Goal: Transaction & Acquisition: Purchase product/service

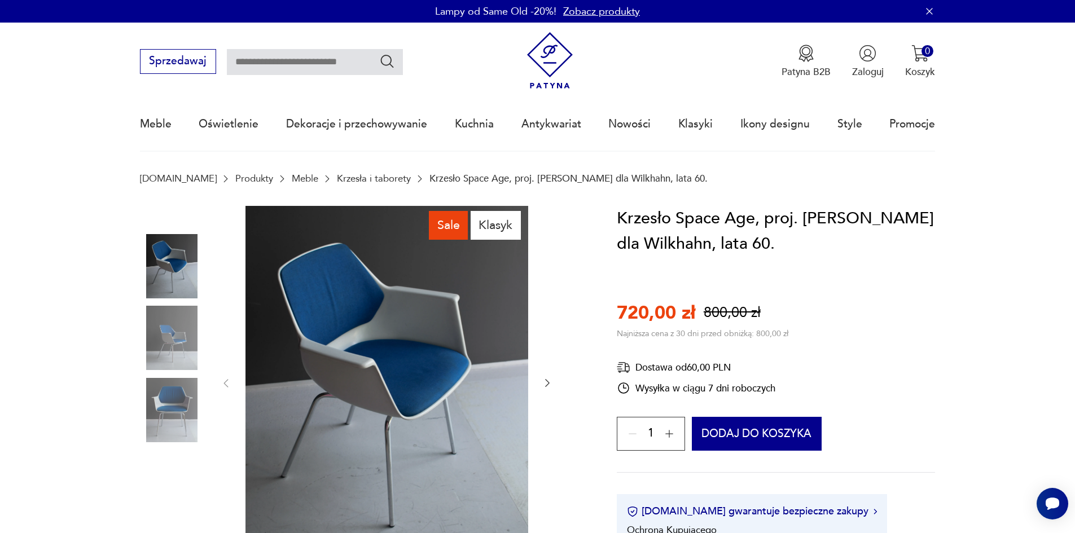
click at [181, 399] on img at bounding box center [172, 410] width 64 height 64
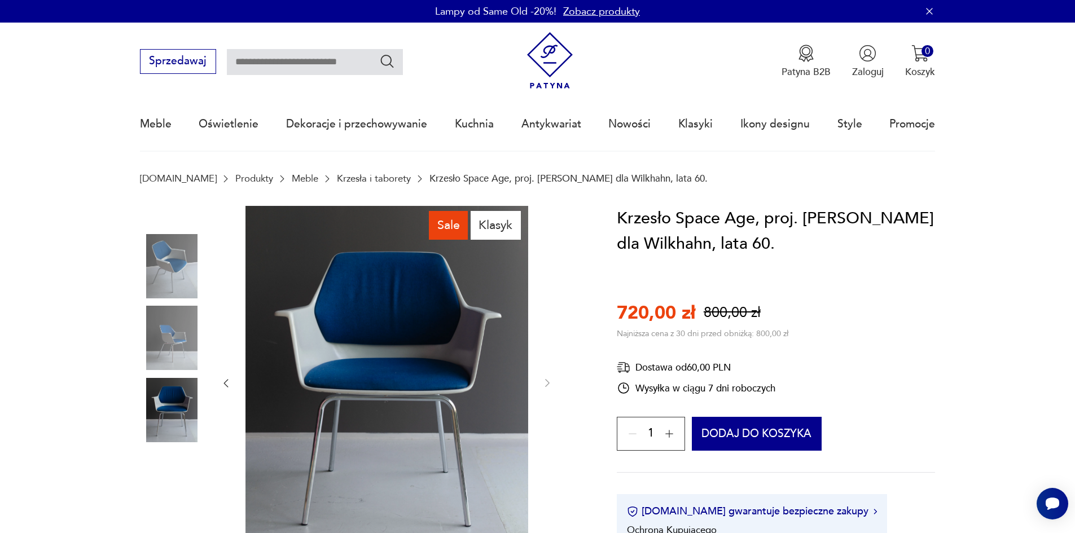
click at [173, 351] on img at bounding box center [172, 338] width 64 height 64
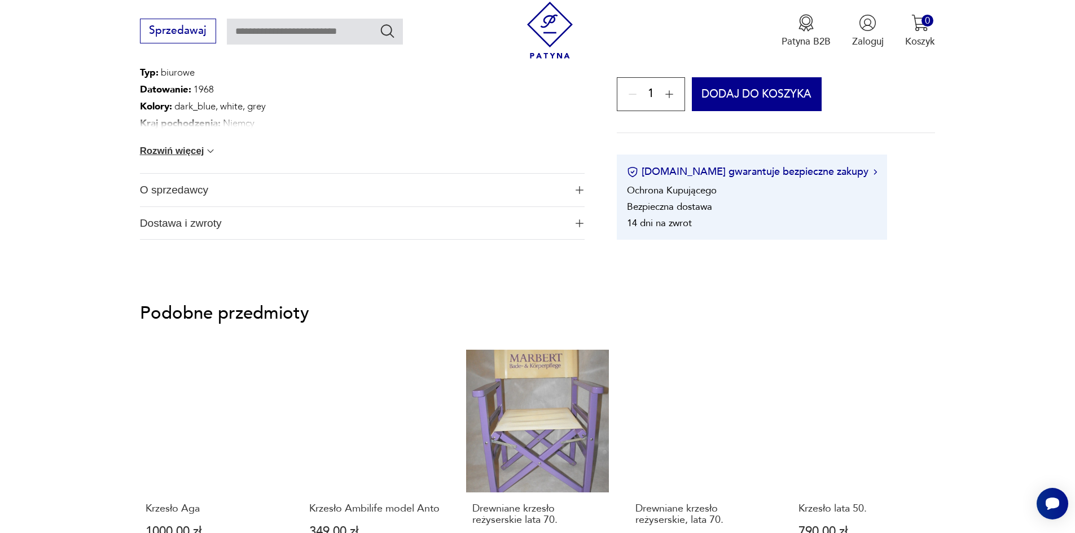
scroll to position [847, 0]
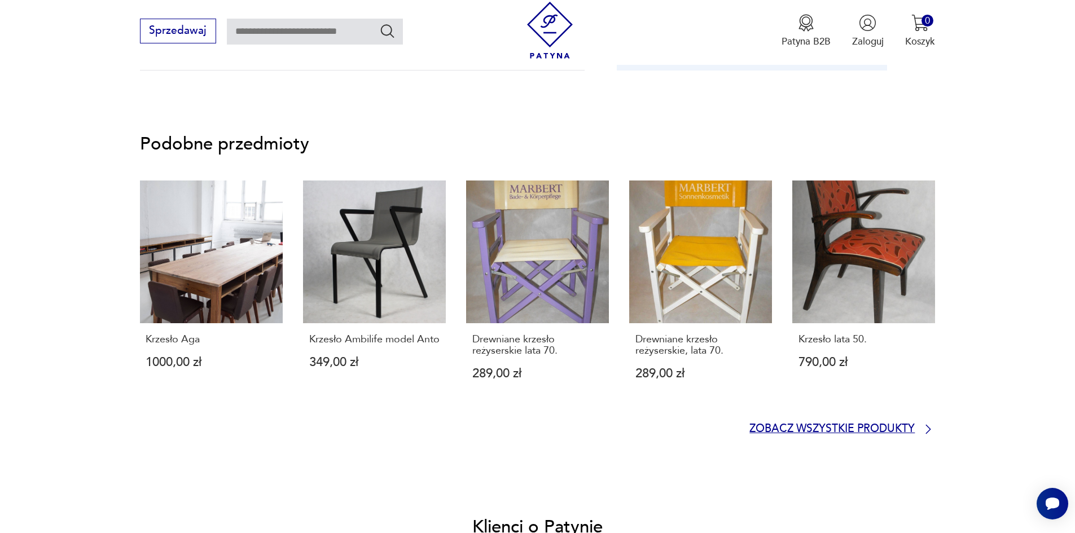
click at [912, 428] on p "Zobacz wszystkie produkty" at bounding box center [832, 429] width 165 height 9
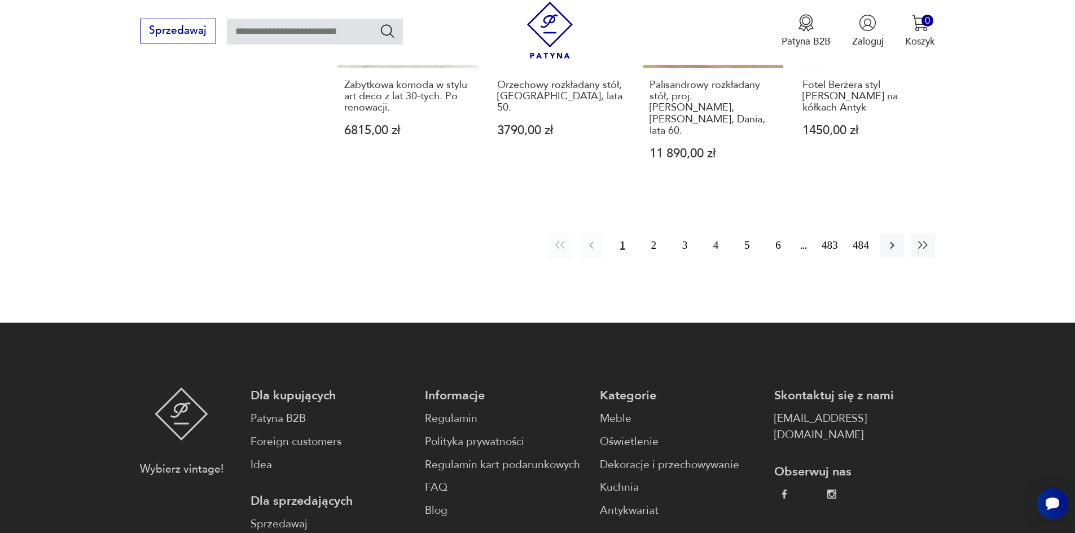
scroll to position [1335, 0]
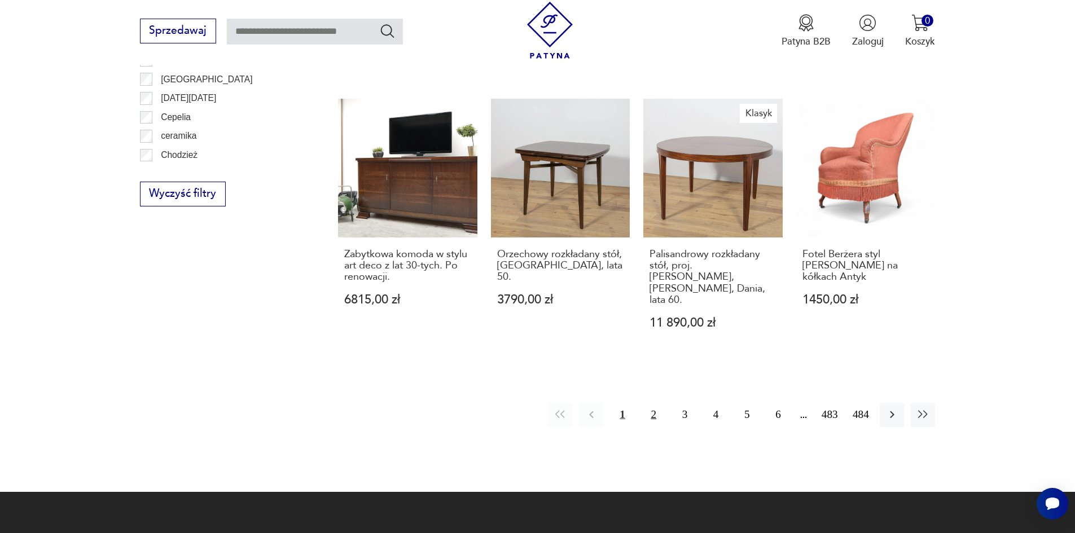
click at [654, 403] on button "2" at bounding box center [654, 415] width 24 height 24
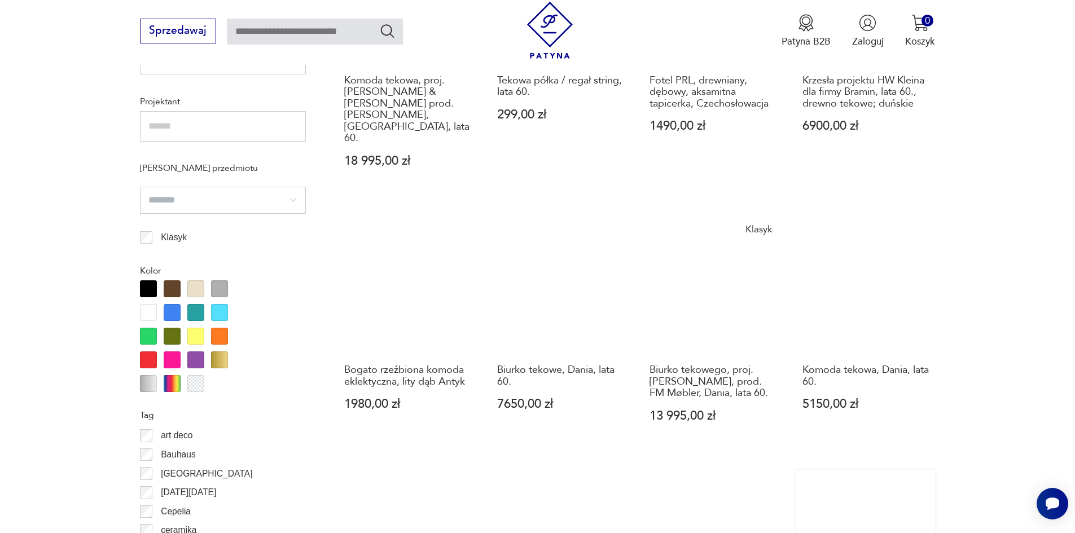
scroll to position [1166, 0]
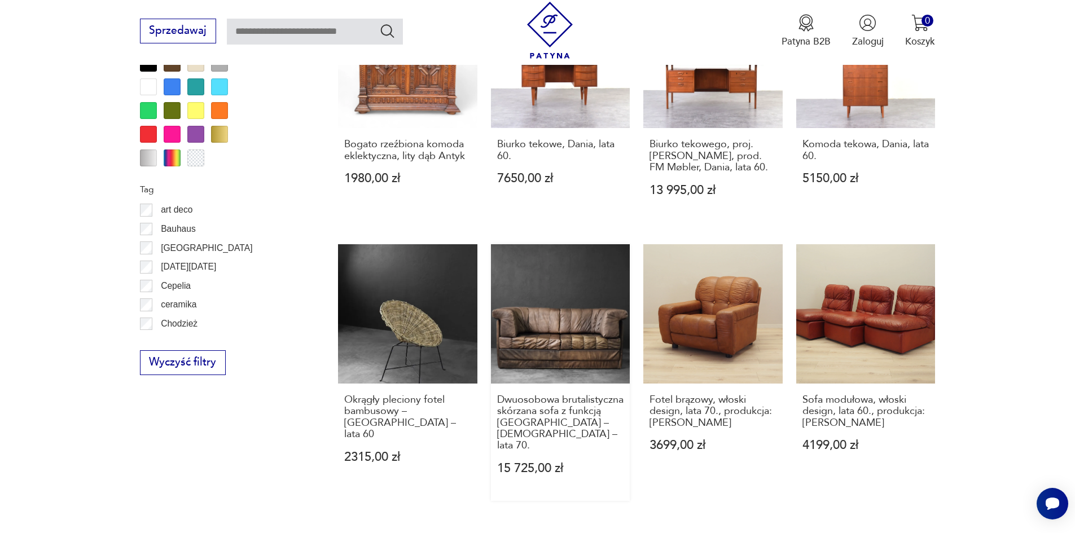
click at [574, 307] on link "Dwuosobowa brutalistyczna skórzana sofa z funkcją [GEOGRAPHIC_DATA] – [DEMOGRAP…" at bounding box center [560, 372] width 139 height 257
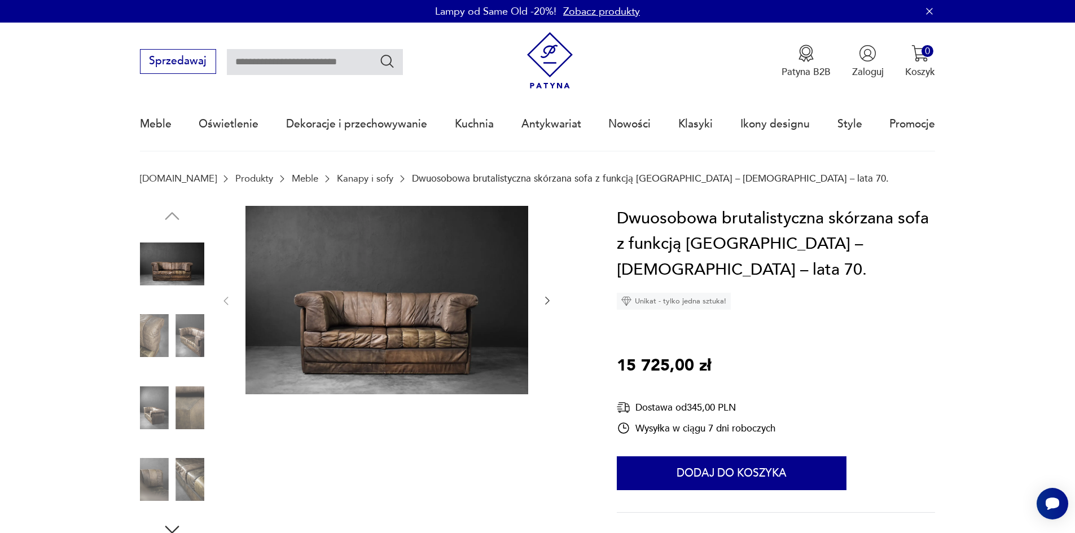
click at [336, 326] on img at bounding box center [387, 300] width 283 height 189
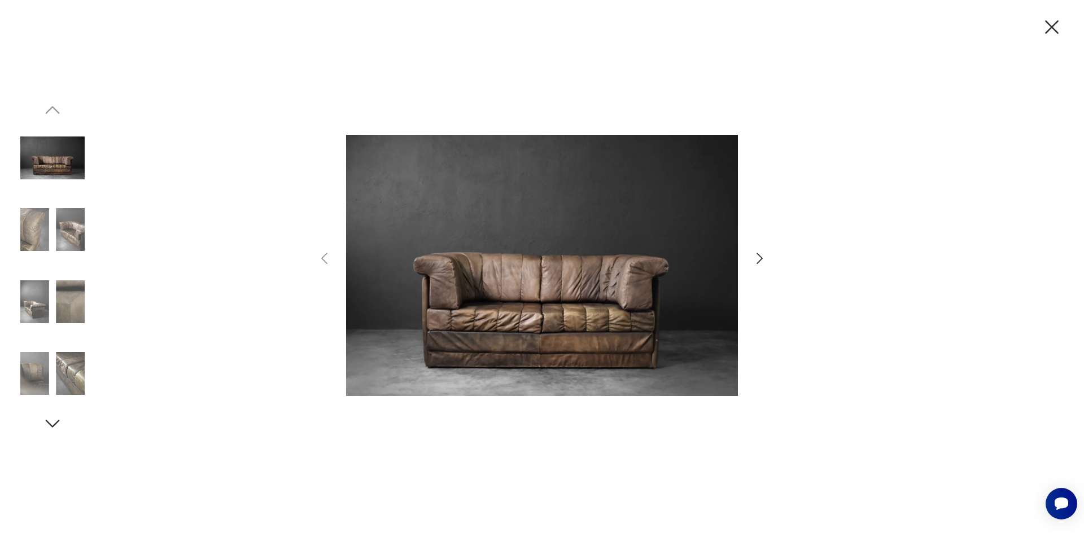
click at [69, 230] on img at bounding box center [52, 230] width 64 height 64
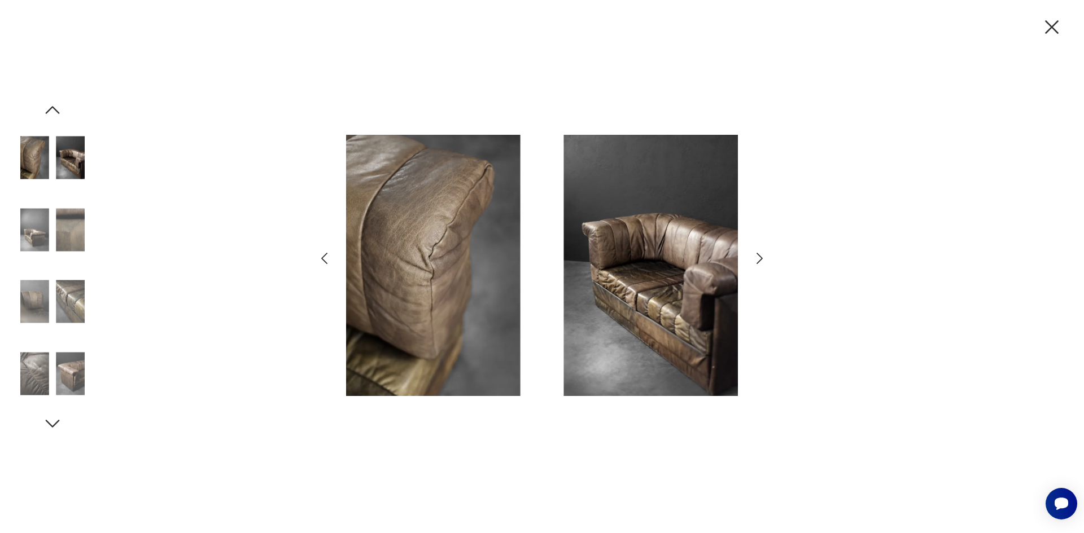
click at [67, 301] on img at bounding box center [52, 302] width 64 height 64
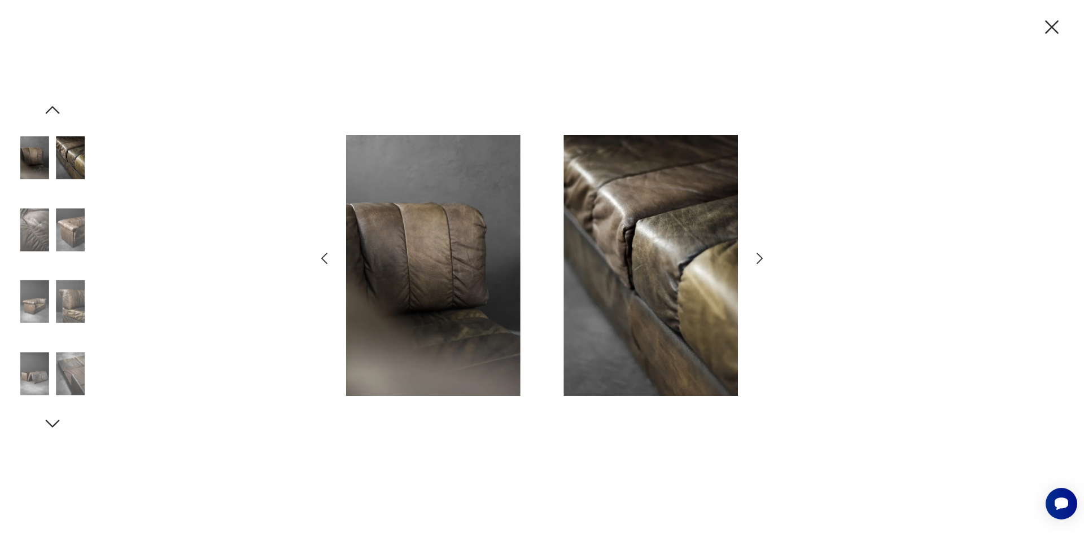
click at [32, 303] on img at bounding box center [52, 302] width 64 height 64
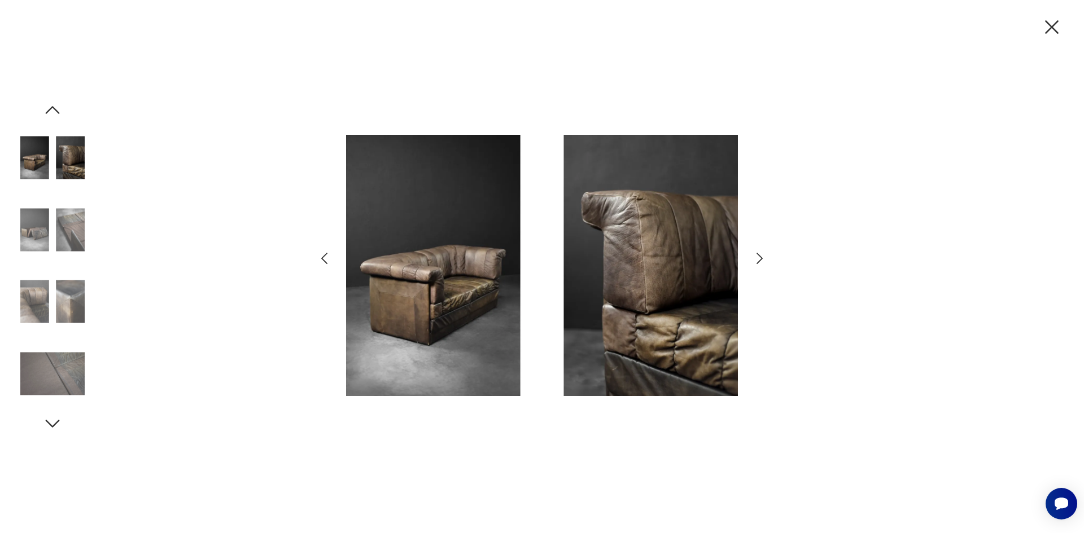
click at [75, 296] on img at bounding box center [52, 302] width 64 height 64
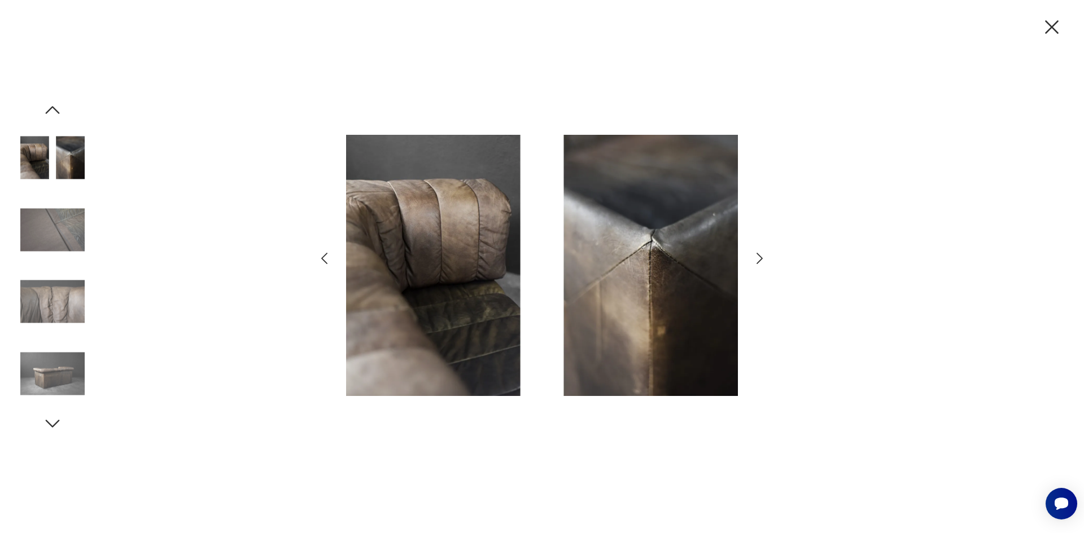
click at [55, 363] on img at bounding box center [52, 374] width 64 height 64
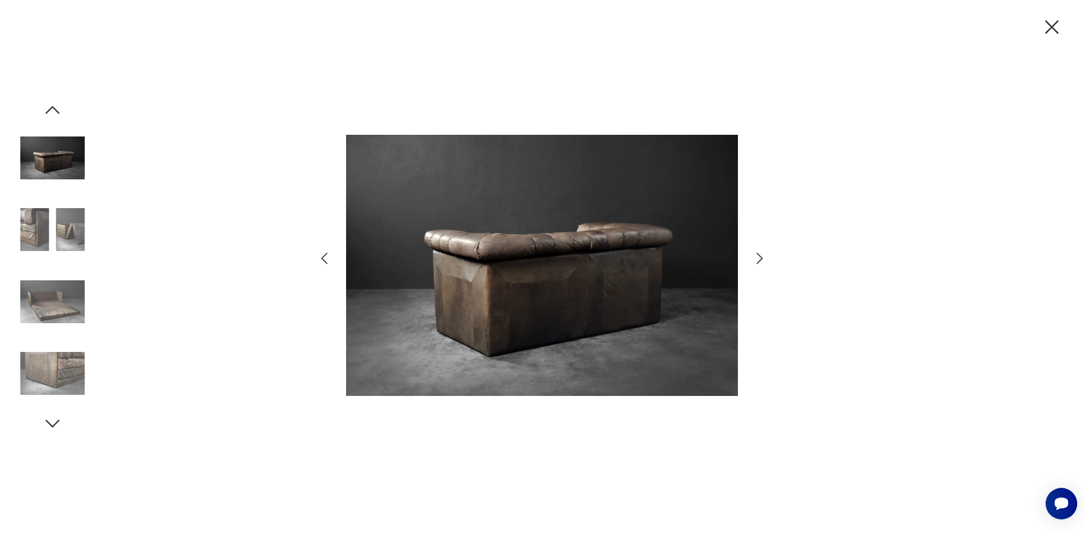
click at [53, 422] on icon "button" at bounding box center [52, 424] width 20 height 20
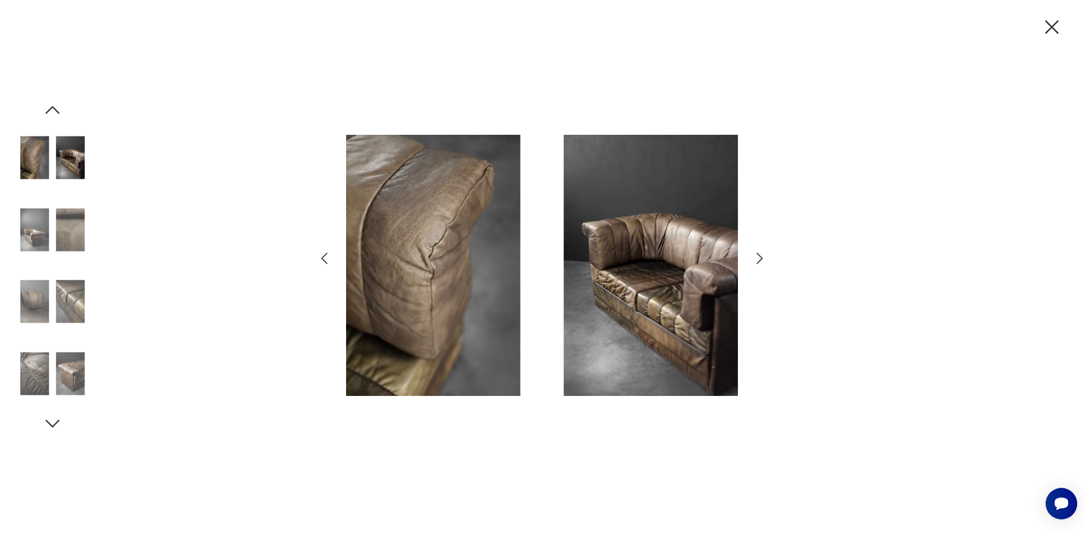
click at [53, 422] on icon "button" at bounding box center [52, 424] width 20 height 20
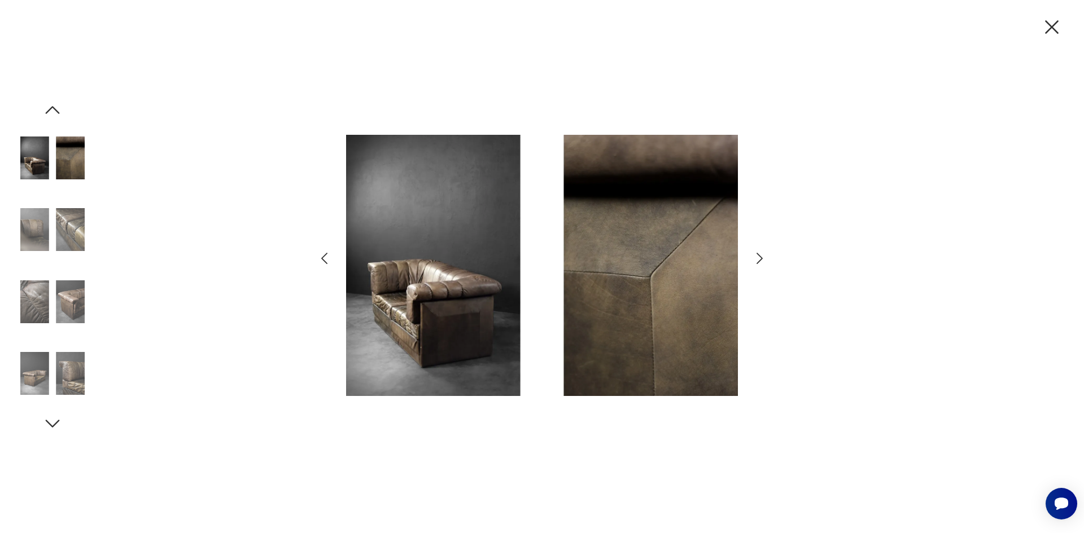
click at [412, 304] on img at bounding box center [542, 266] width 392 height 427
click at [1049, 30] on icon "button" at bounding box center [1052, 27] width 14 height 14
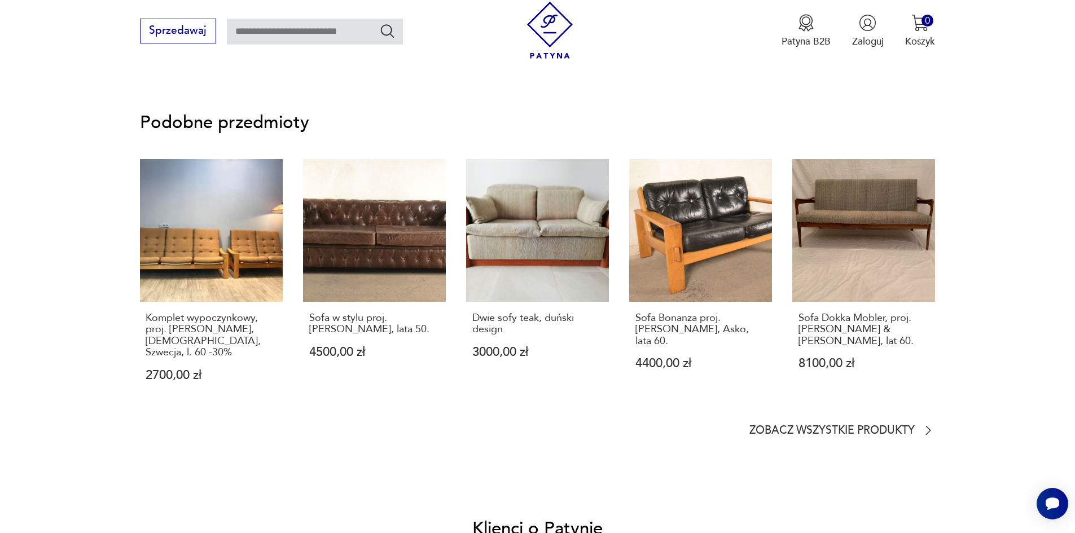
scroll to position [1242, 0]
